Goal: Navigation & Orientation: Find specific page/section

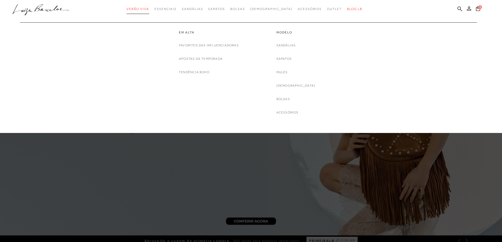
click at [147, 8] on span "Verão Viva" at bounding box center [138, 9] width 23 height 4
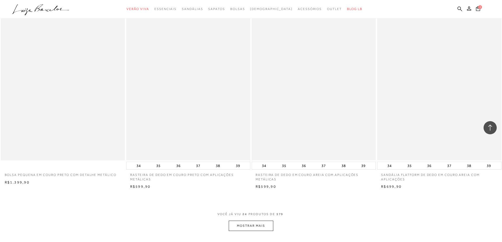
scroll to position [1292, 0]
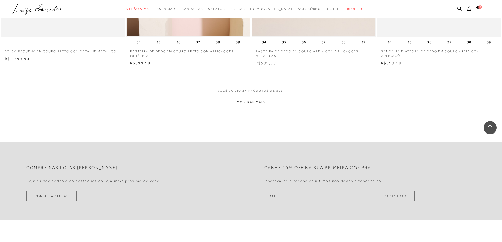
click at [265, 103] on button "MOSTRAR MAIS" at bounding box center [251, 102] width 44 height 10
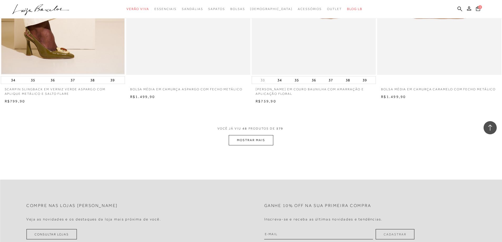
scroll to position [2583, 0]
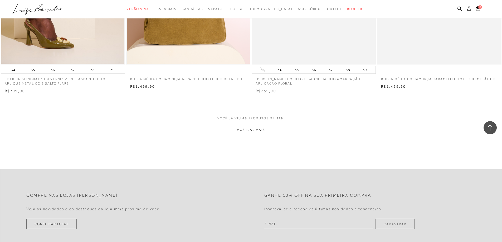
click at [237, 130] on button "MOSTRAR MAIS" at bounding box center [251, 130] width 44 height 10
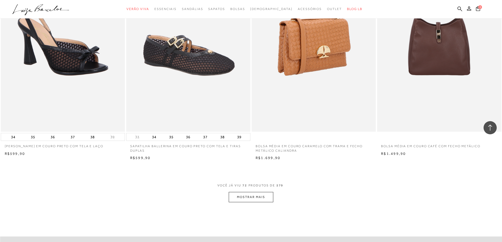
scroll to position [3849, 0]
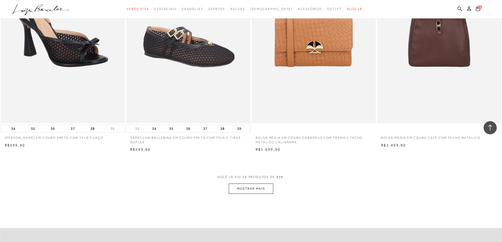
click at [243, 189] on button "MOSTRAR MAIS" at bounding box center [251, 189] width 44 height 10
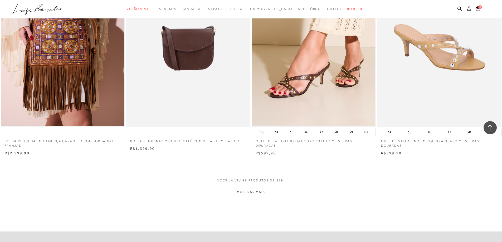
scroll to position [5167, 0]
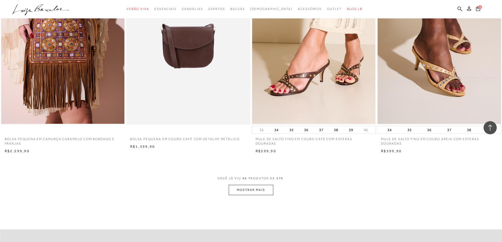
click at [251, 191] on button "MOSTRAR MAIS" at bounding box center [251, 190] width 44 height 10
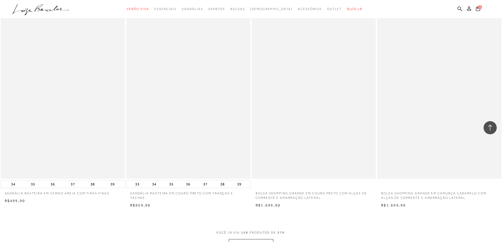
scroll to position [6564, 0]
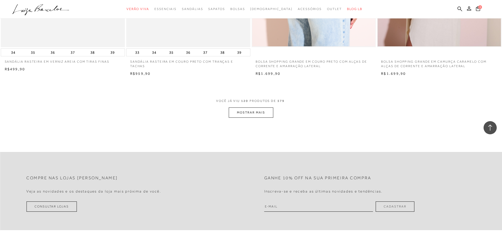
click at [254, 112] on button "MOSTRAR MAIS" at bounding box center [251, 113] width 44 height 10
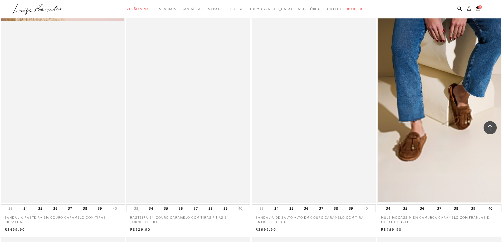
scroll to position [7882, 0]
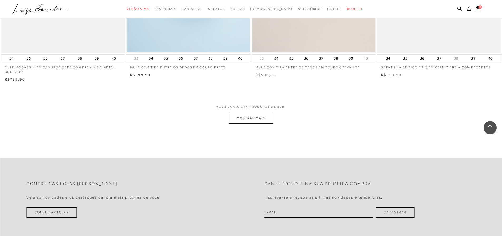
click at [257, 119] on button "MOSTRAR MAIS" at bounding box center [251, 118] width 44 height 10
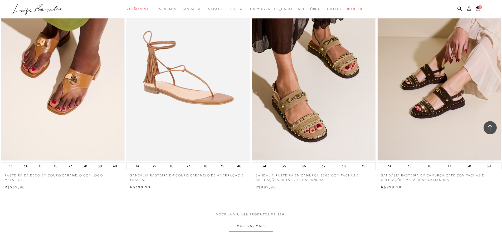
scroll to position [9200, 0]
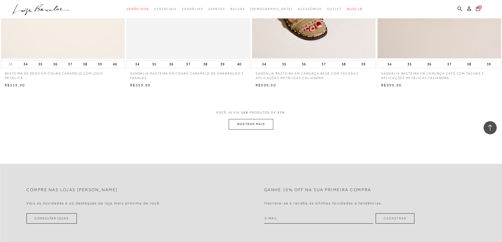
click at [259, 127] on button "MOSTRAR MAIS" at bounding box center [251, 124] width 44 height 10
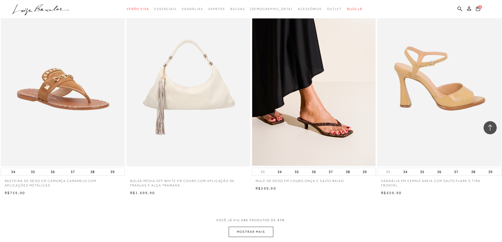
scroll to position [10518, 0]
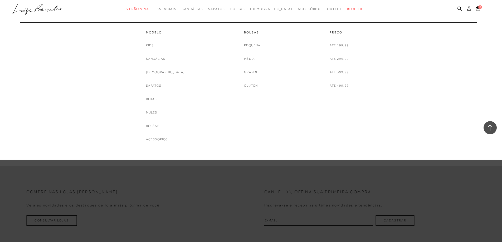
click at [327, 9] on span "Outlet" at bounding box center [334, 9] width 15 height 4
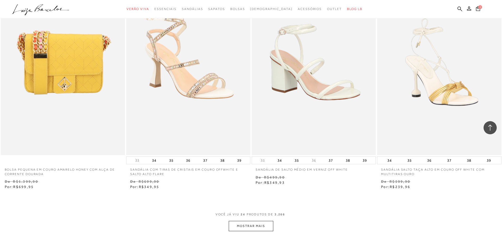
scroll to position [1265, 0]
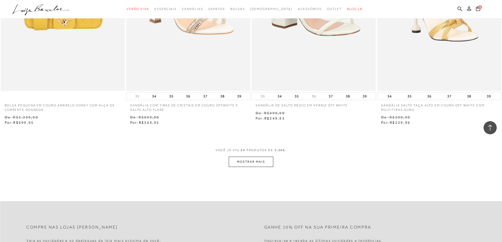
click at [251, 161] on button "MOSTRAR MAIS" at bounding box center [251, 162] width 44 height 10
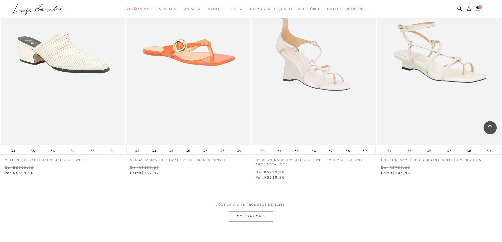
scroll to position [2715, 0]
